Goal: Complete application form

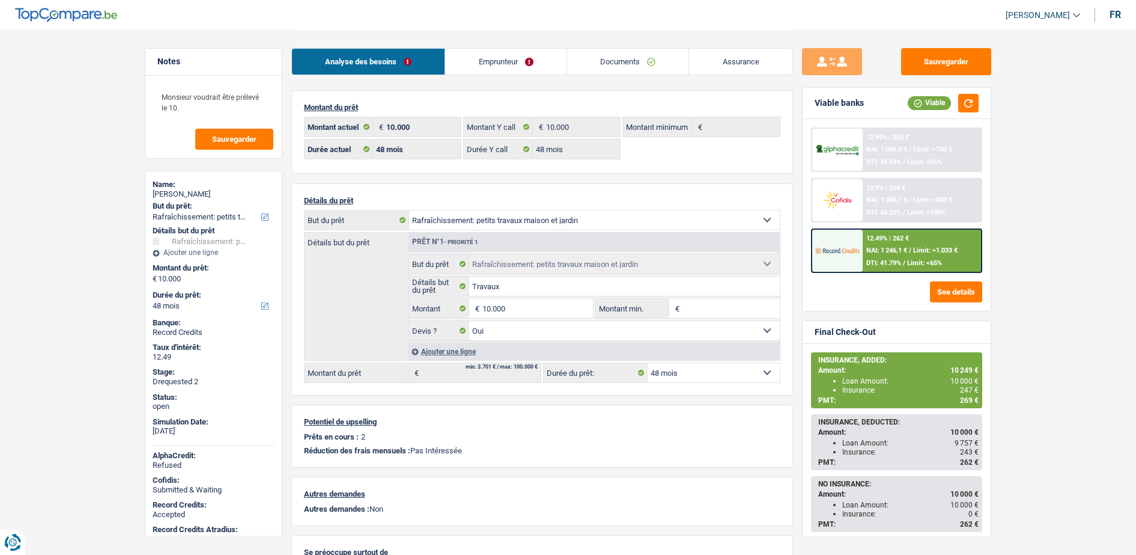
select select "houseOrGarden"
select select "48"
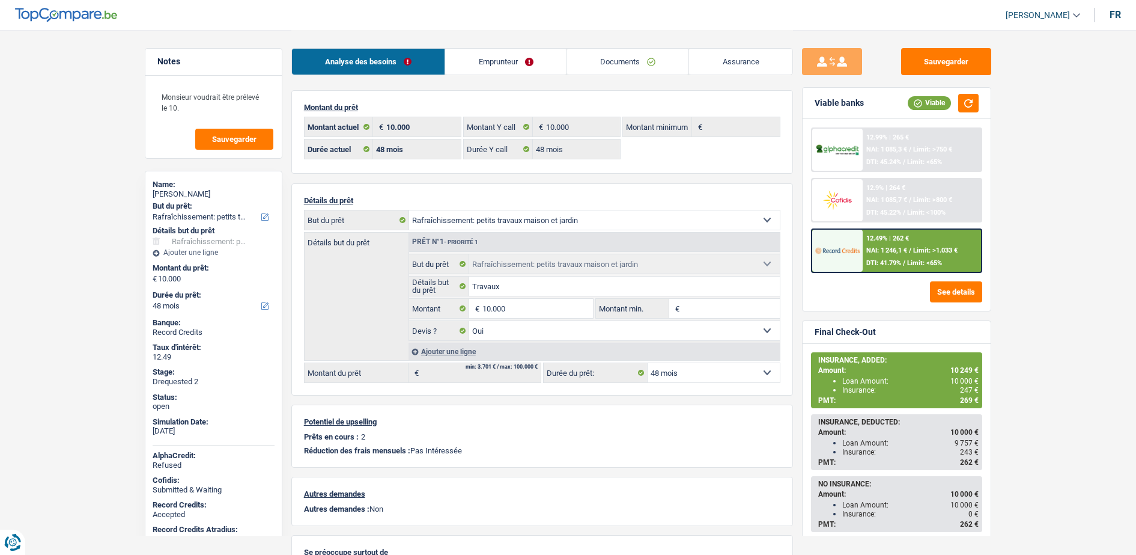
select select "houseOrGarden"
select select "yes"
select select "48"
drag, startPoint x: 0, startPoint y: 0, endPoint x: 710, endPoint y: 60, distance: 712.9
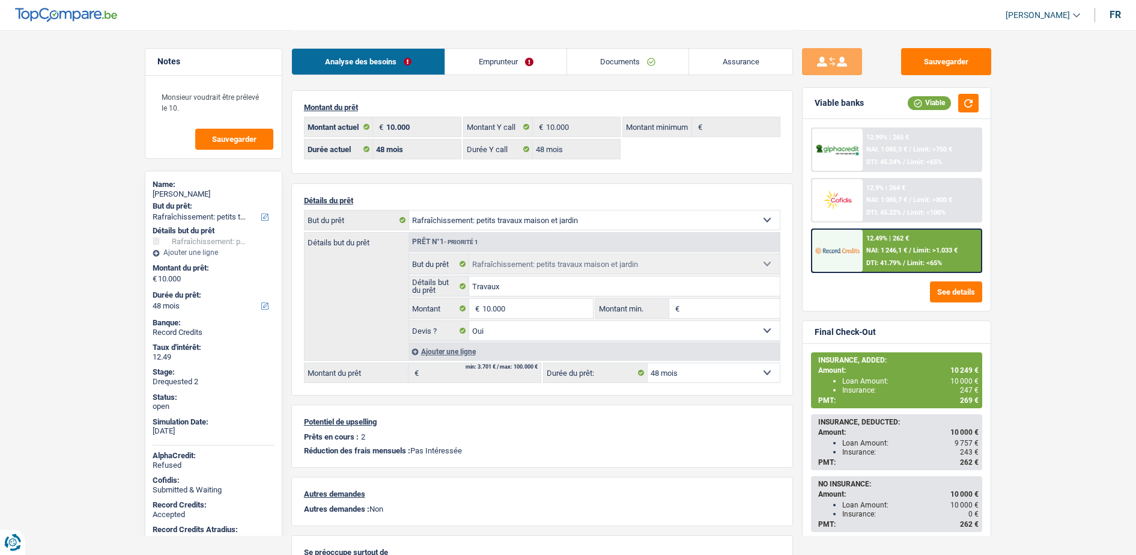
click at [714, 58] on link "Assurance" at bounding box center [740, 62] width 103 height 26
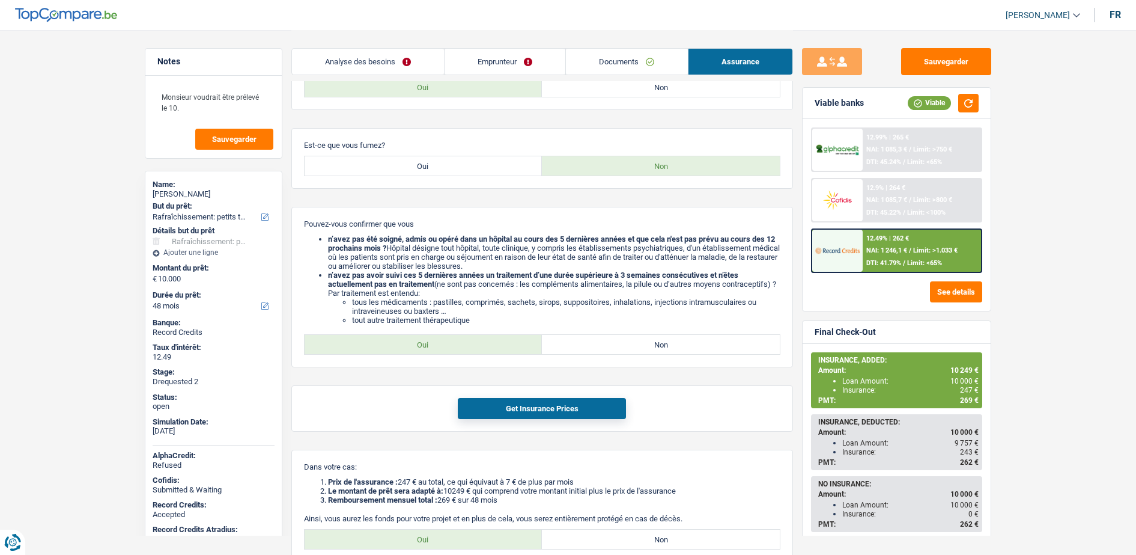
scroll to position [376, 0]
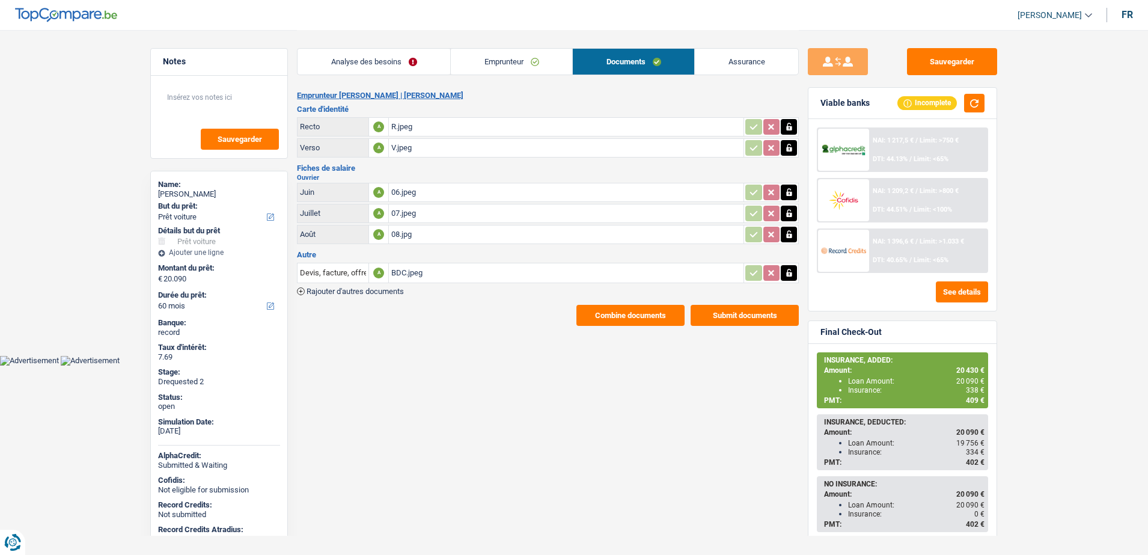
select select "car"
select select "60"
click at [549, 65] on link "Emprunteur" at bounding box center [511, 62] width 121 height 26
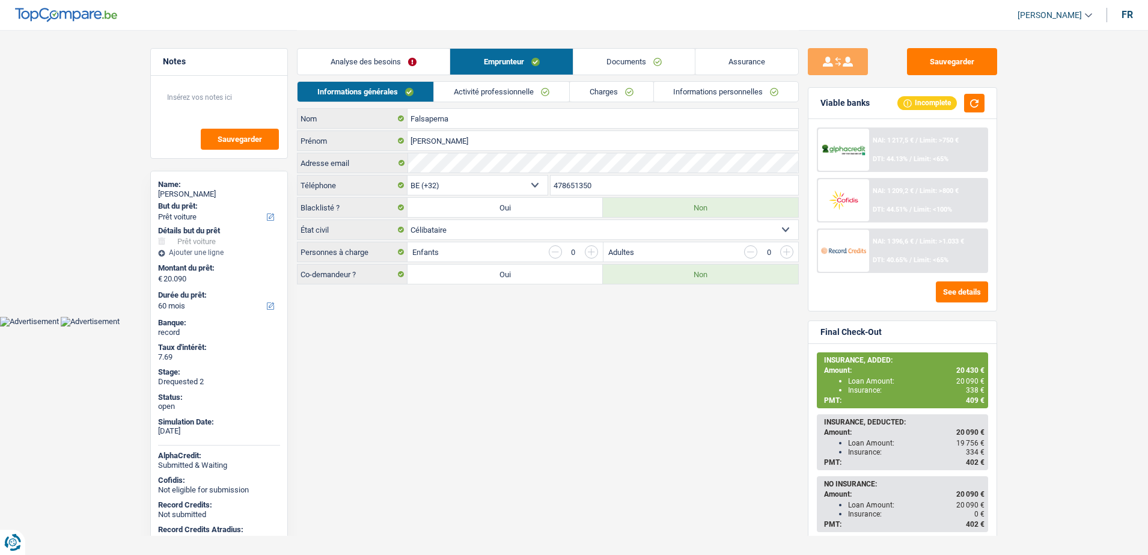
click at [675, 90] on link "Informations personnelles" at bounding box center [726, 92] width 145 height 20
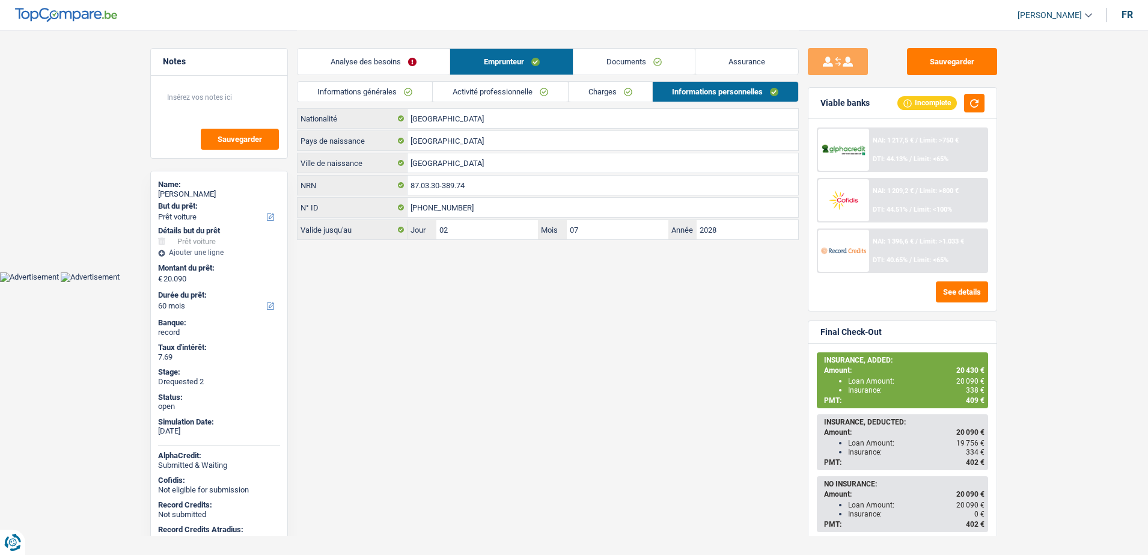
click at [627, 97] on link "Charges" at bounding box center [611, 92] width 84 height 20
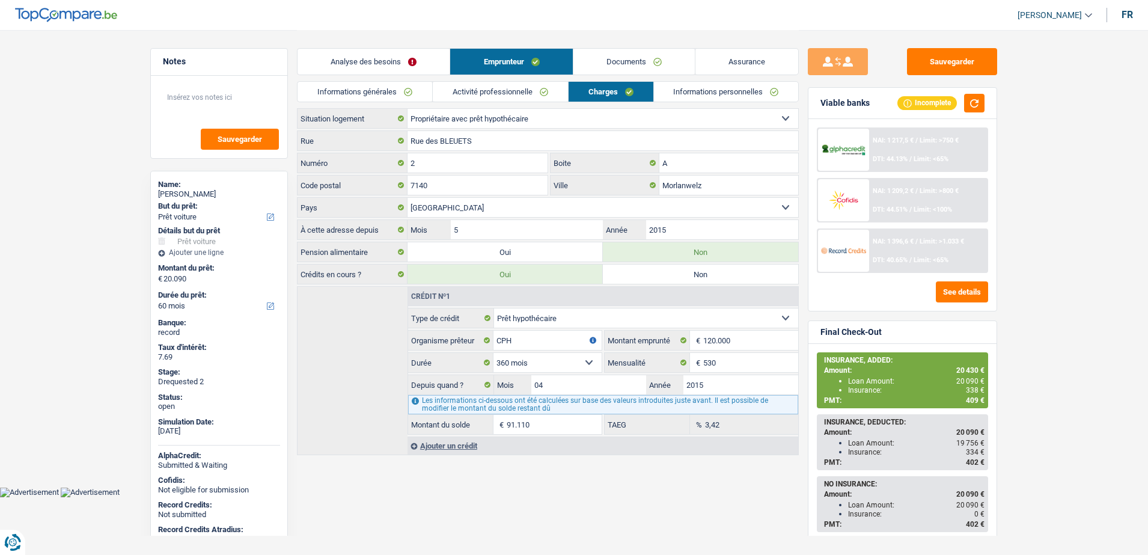
click at [725, 58] on link "Assurance" at bounding box center [746, 62] width 103 height 26
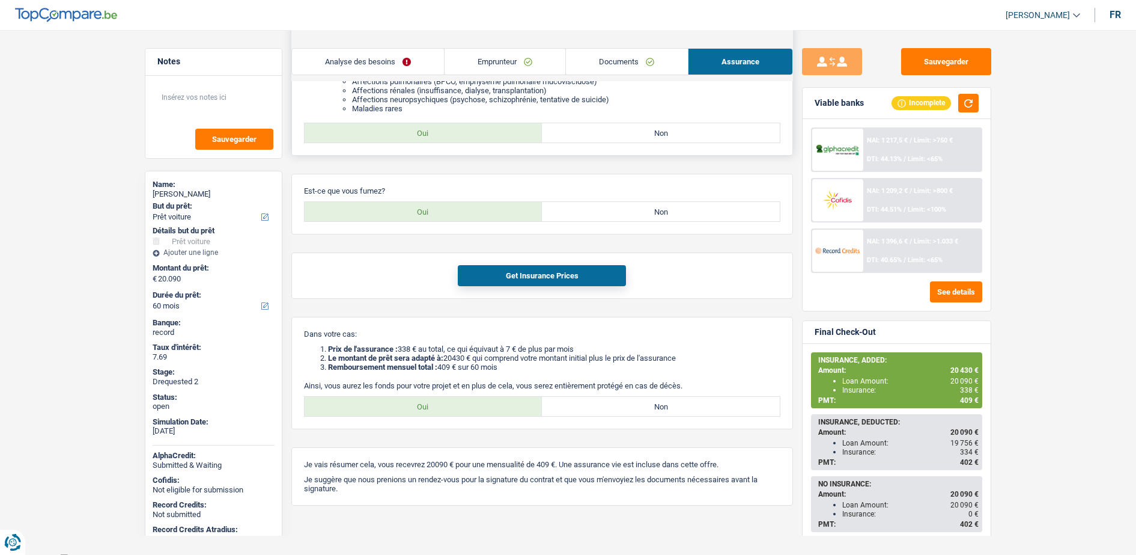
scroll to position [251, 0]
